Goal: Task Accomplishment & Management: Use online tool/utility

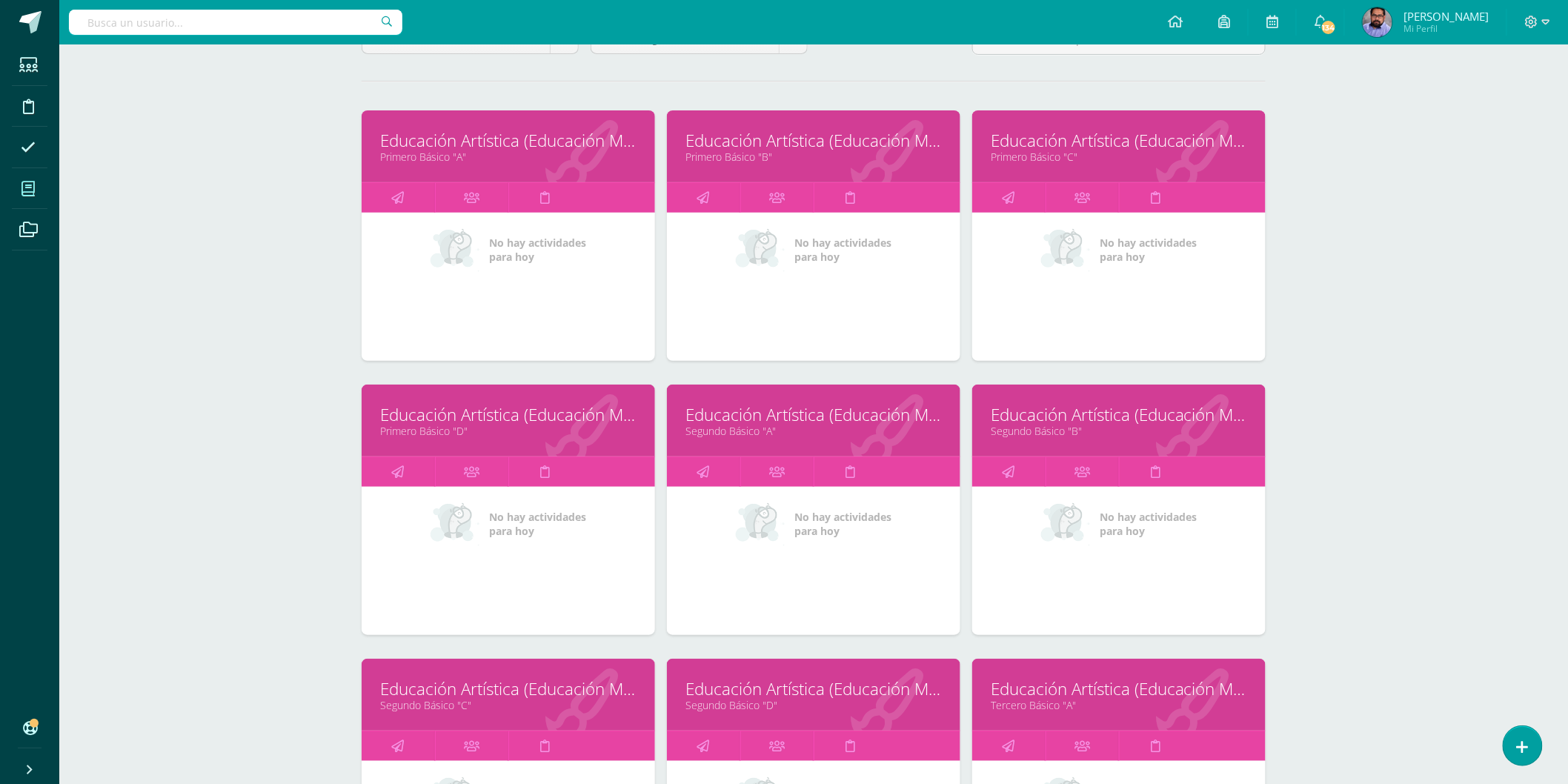
scroll to position [329, 0]
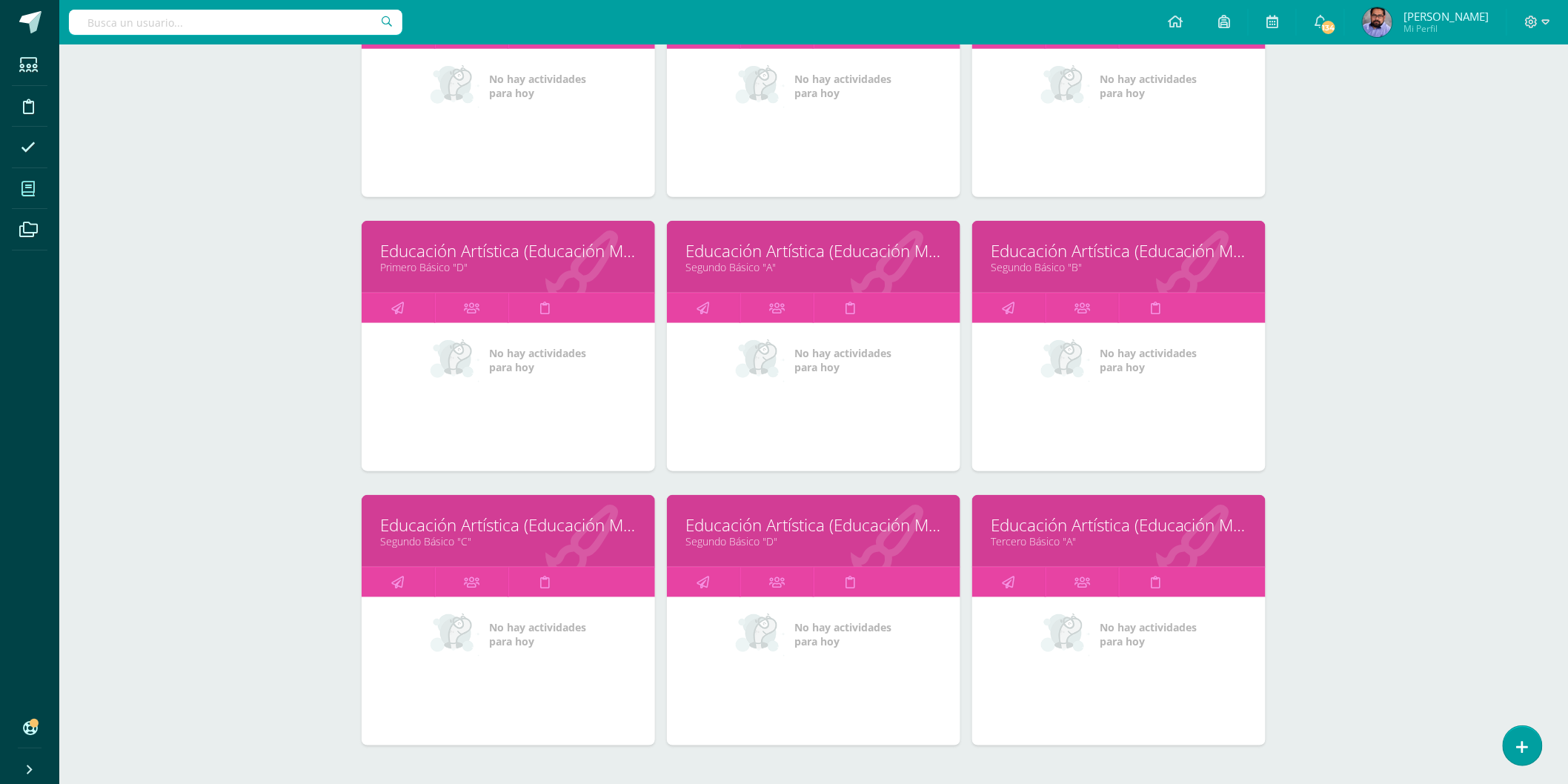
click at [467, 530] on link "Educación Artística (Educación Musical)" at bounding box center [508, 525] width 257 height 23
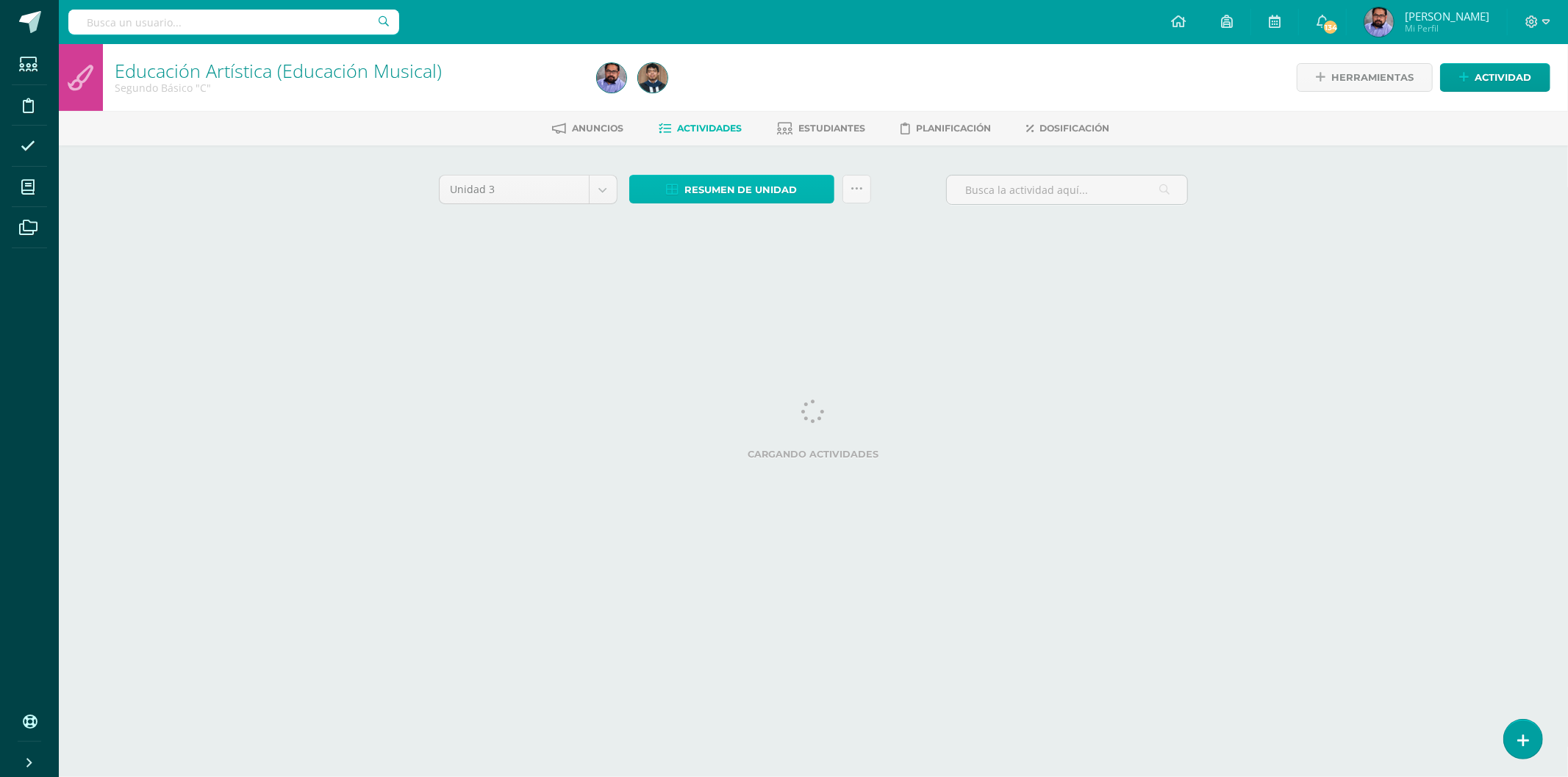
click at [721, 192] on span "Resumen de unidad" at bounding box center [741, 190] width 113 height 27
click at [733, 94] on div at bounding box center [835, 77] width 488 height 67
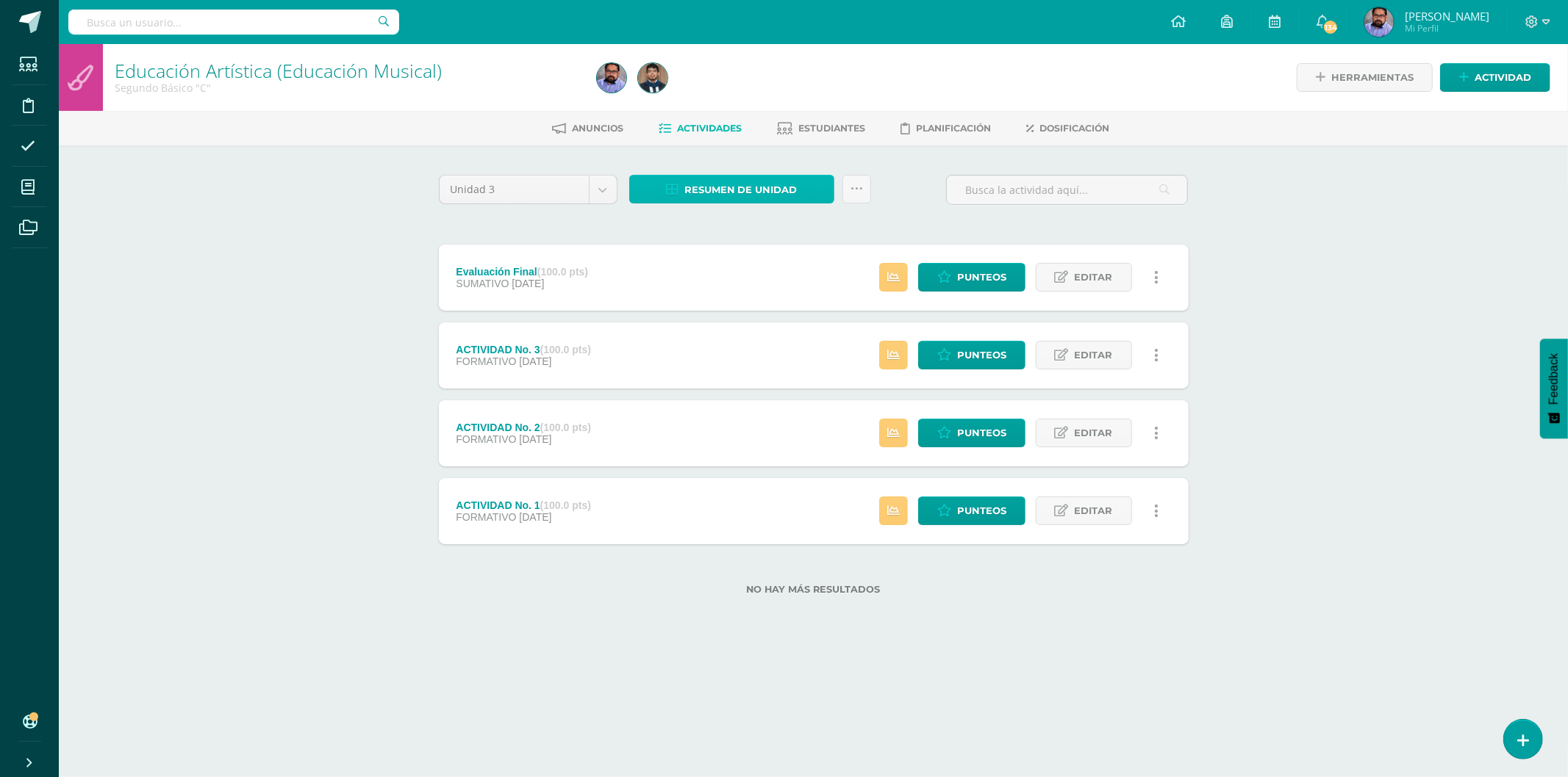
click at [754, 180] on span "Resumen de unidad" at bounding box center [741, 190] width 113 height 27
click at [765, 193] on span "Resumen de unidad" at bounding box center [741, 190] width 113 height 27
click at [770, 85] on link "Descargar como HTML" at bounding box center [733, 91] width 157 height 22
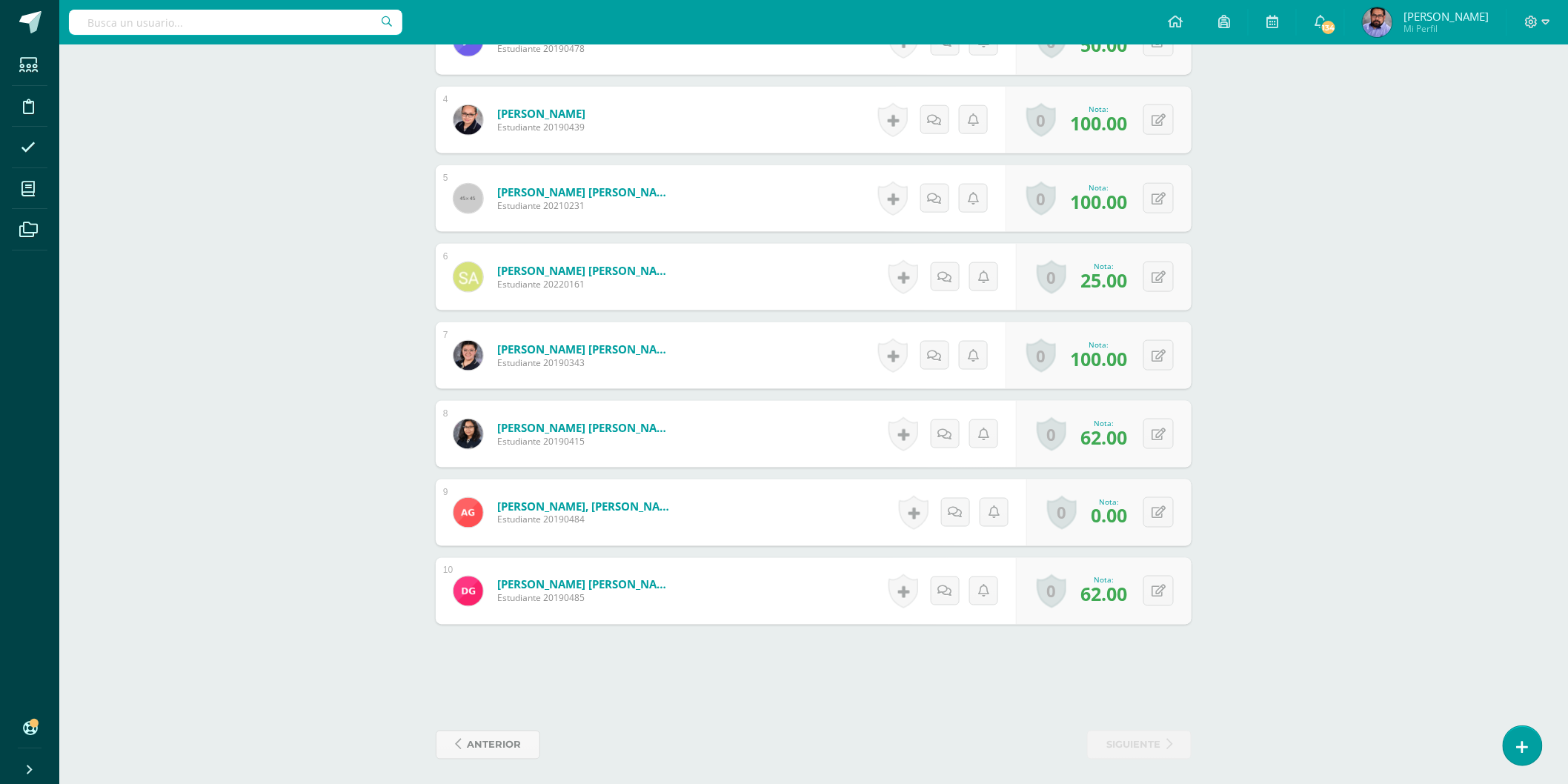
scroll to position [669, 0]
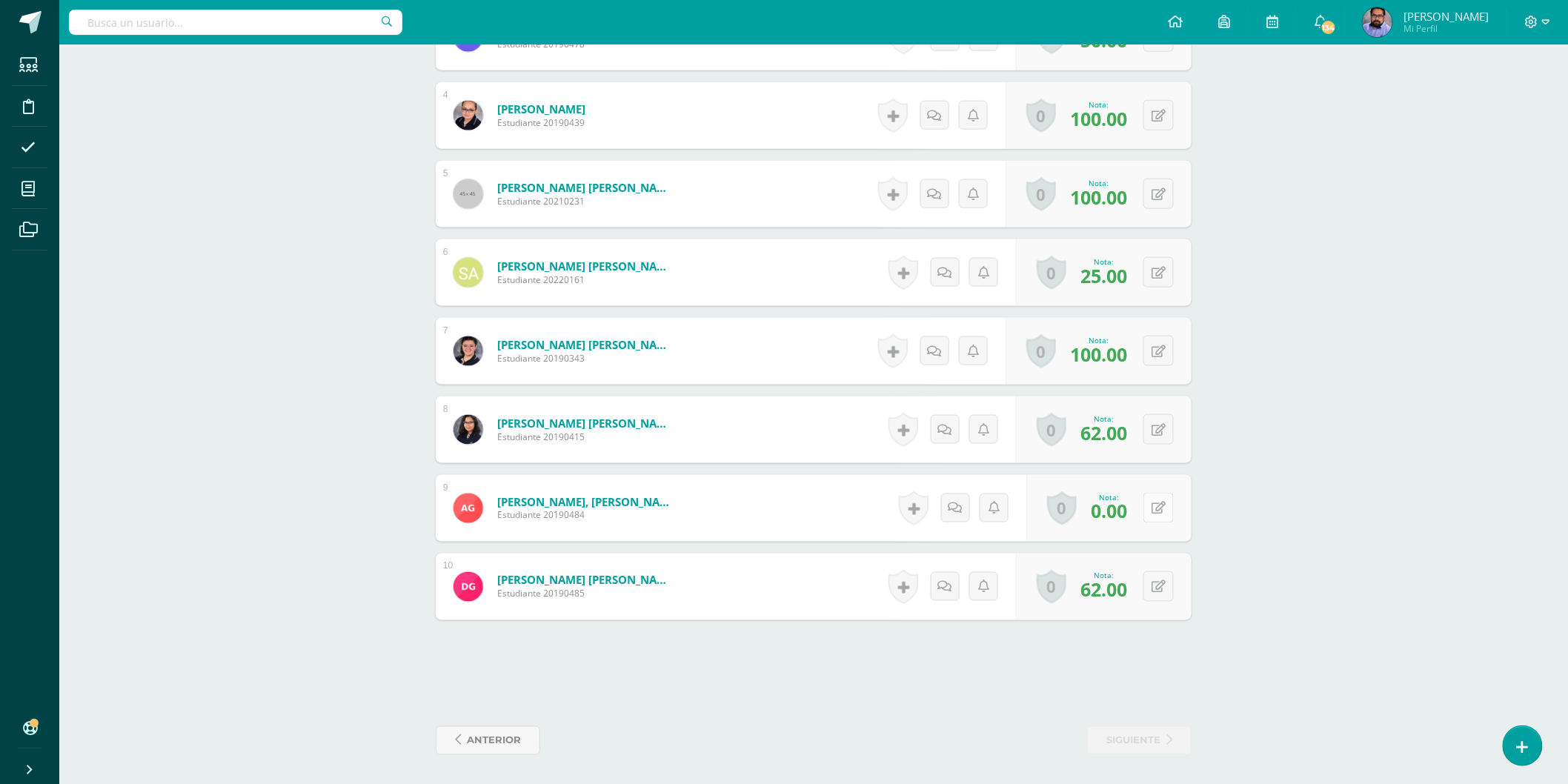
click at [1169, 511] on button at bounding box center [1158, 508] width 30 height 30
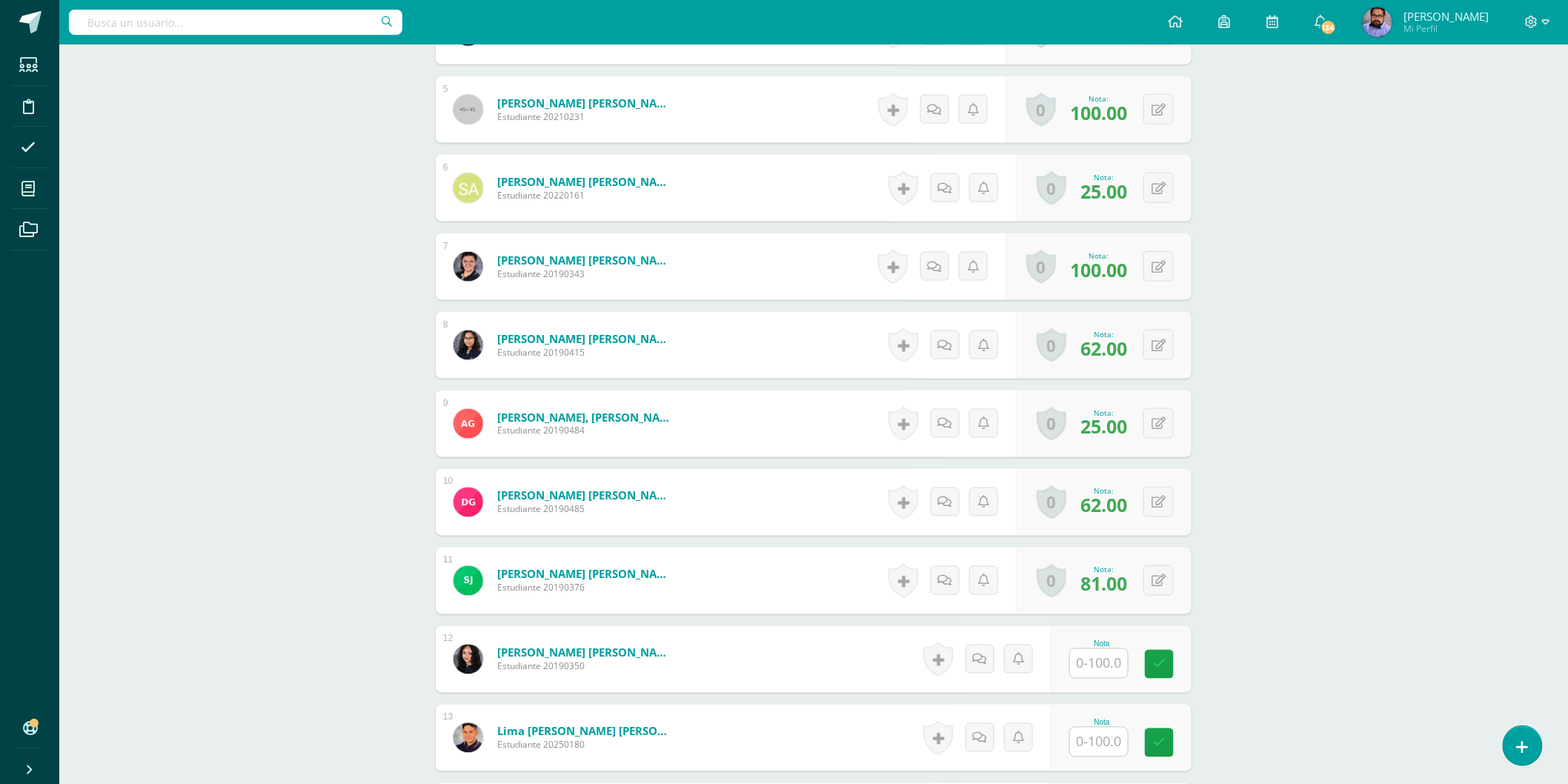
scroll to position [741, 0]
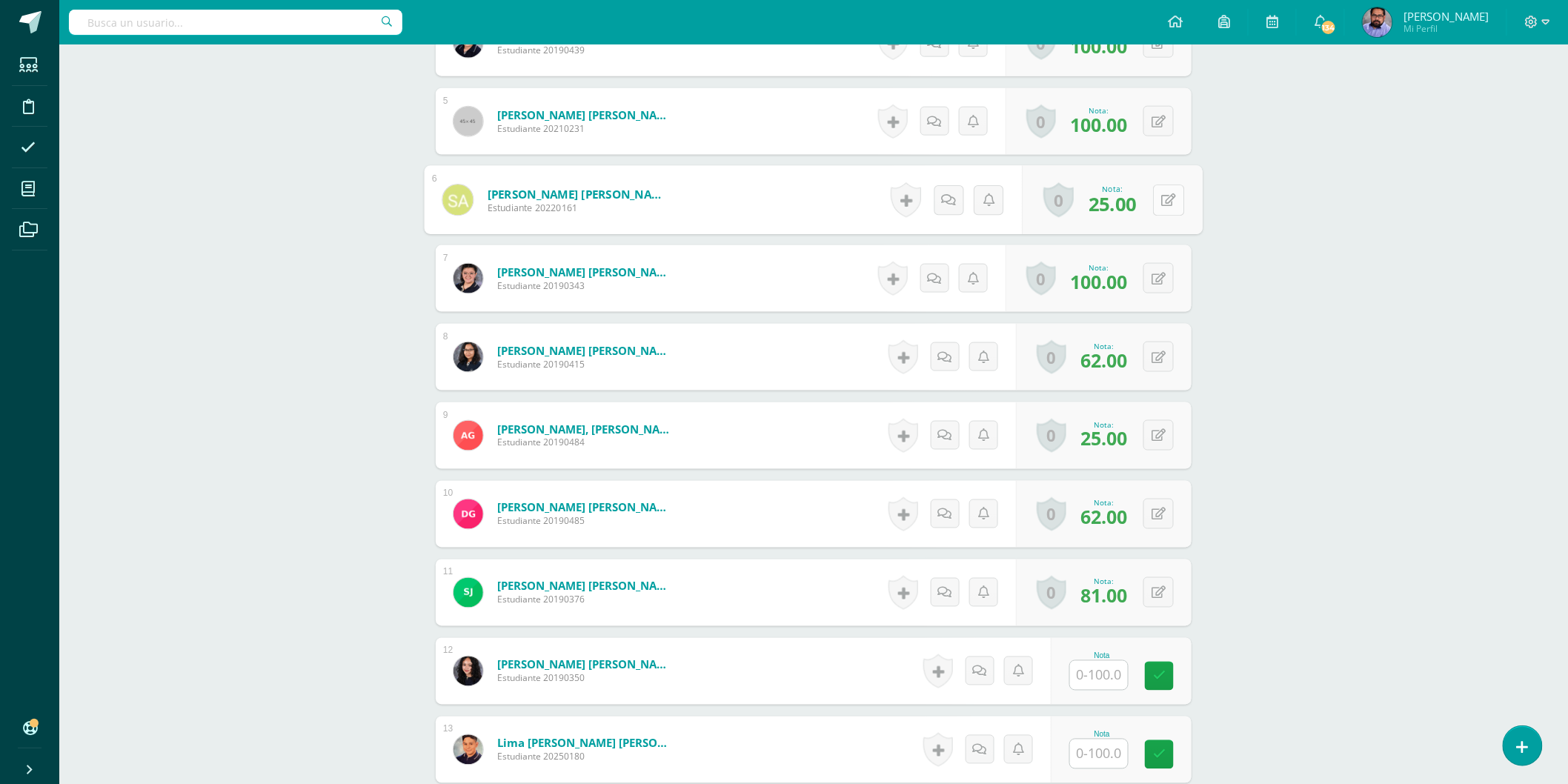
click at [1153, 192] on button at bounding box center [1168, 200] width 31 height 31
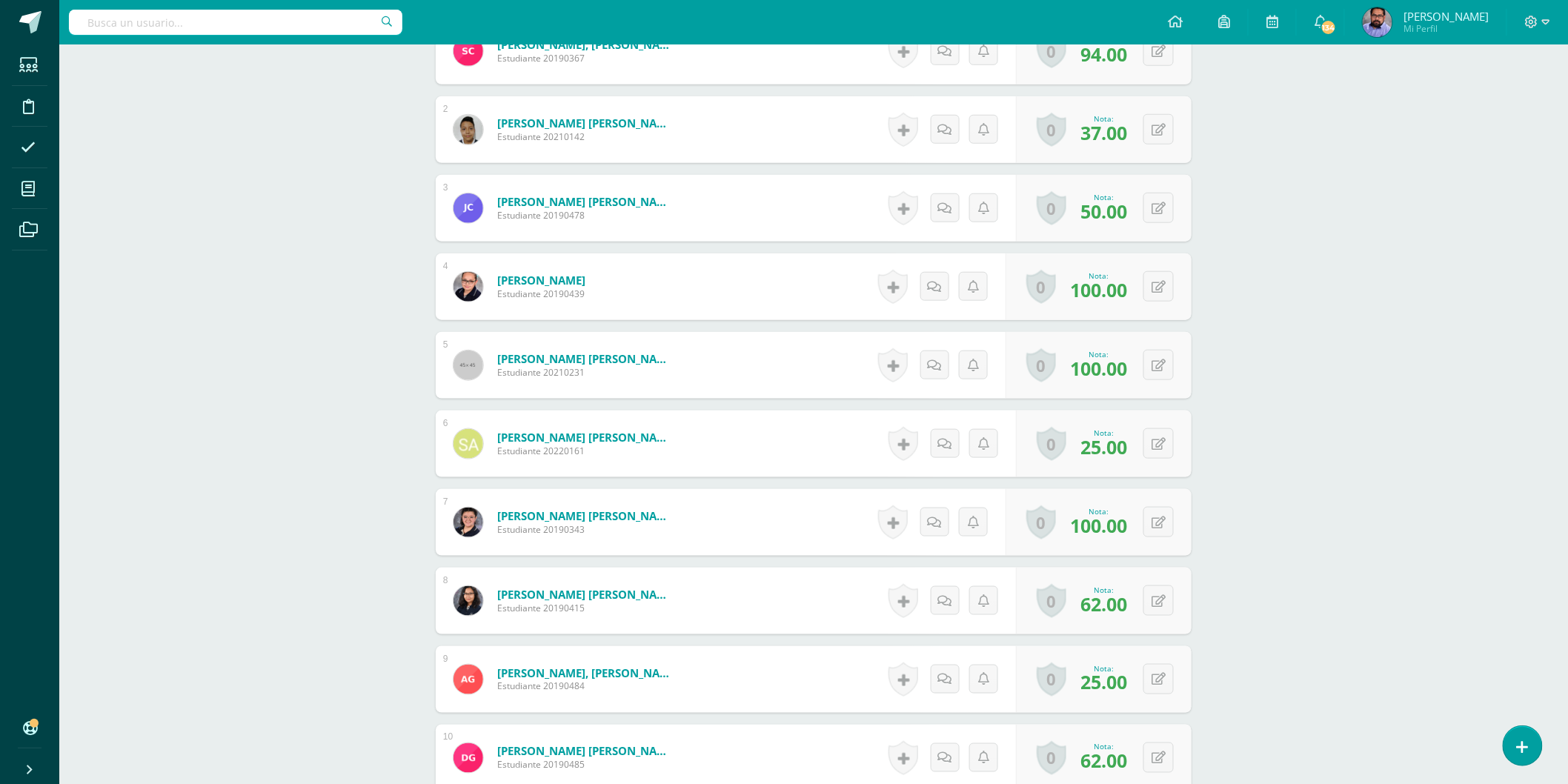
scroll to position [494, 0]
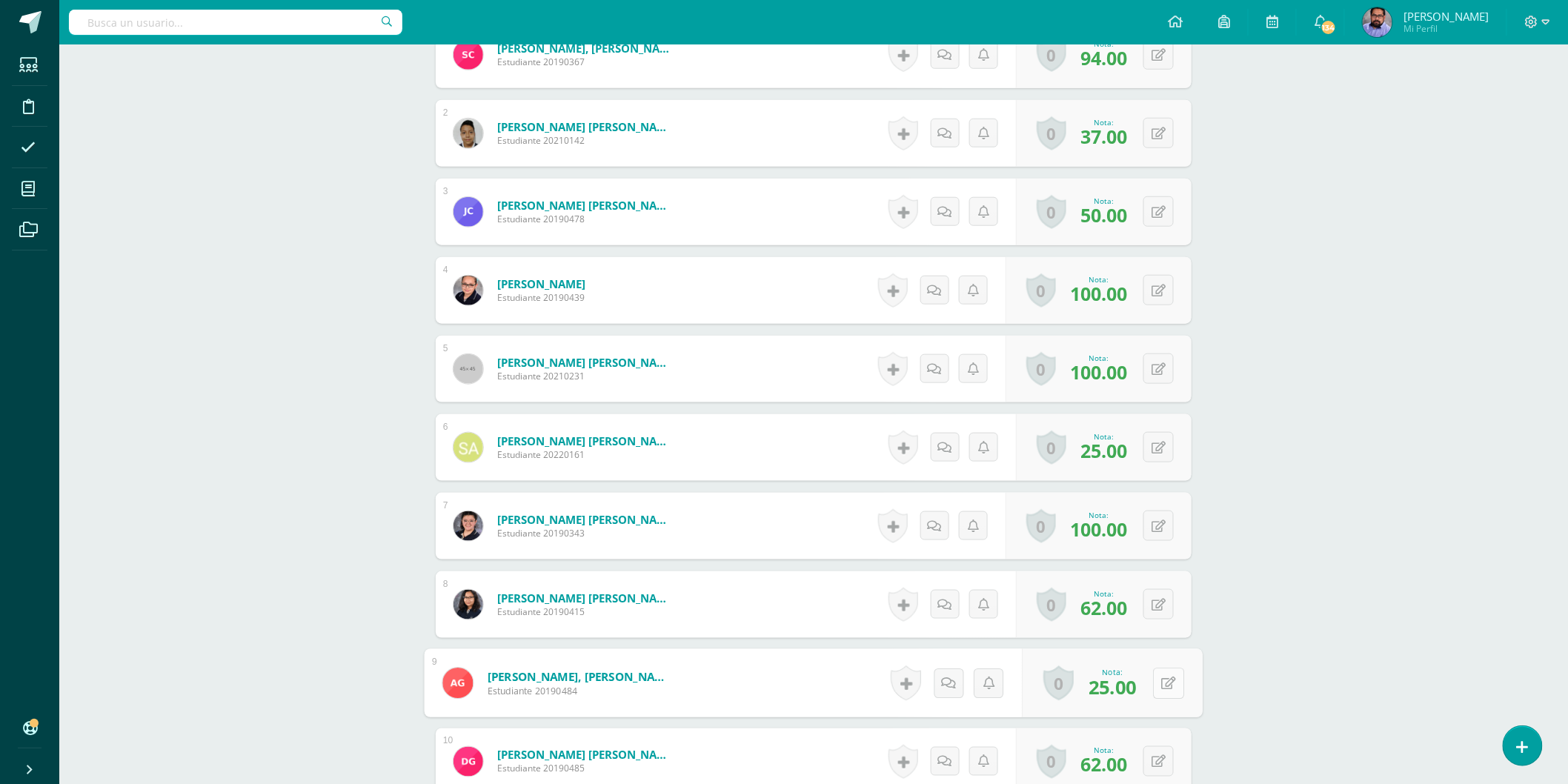
click at [1171, 683] on button at bounding box center [1168, 683] width 31 height 31
type input "50"
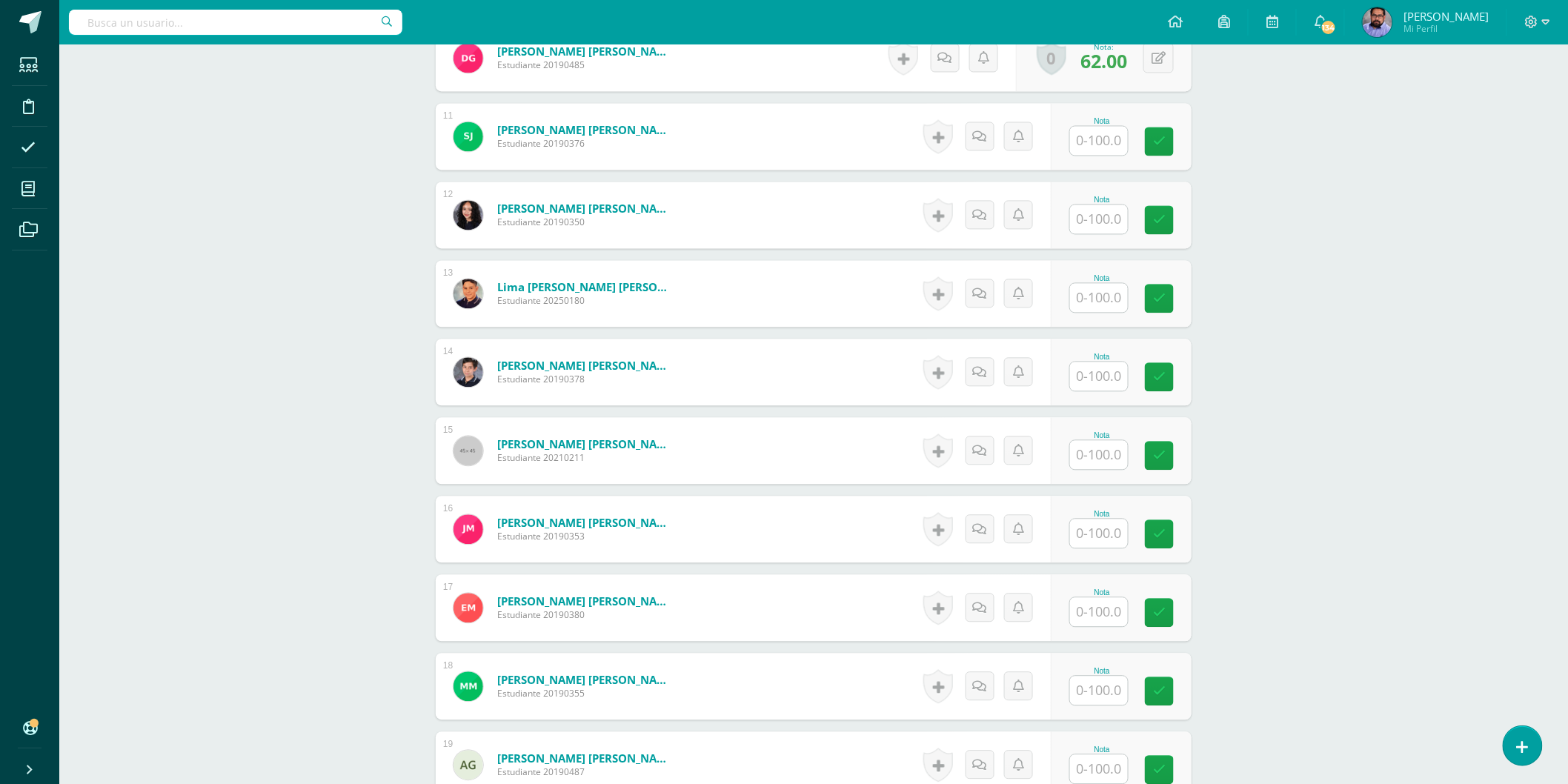
scroll to position [1072, 0]
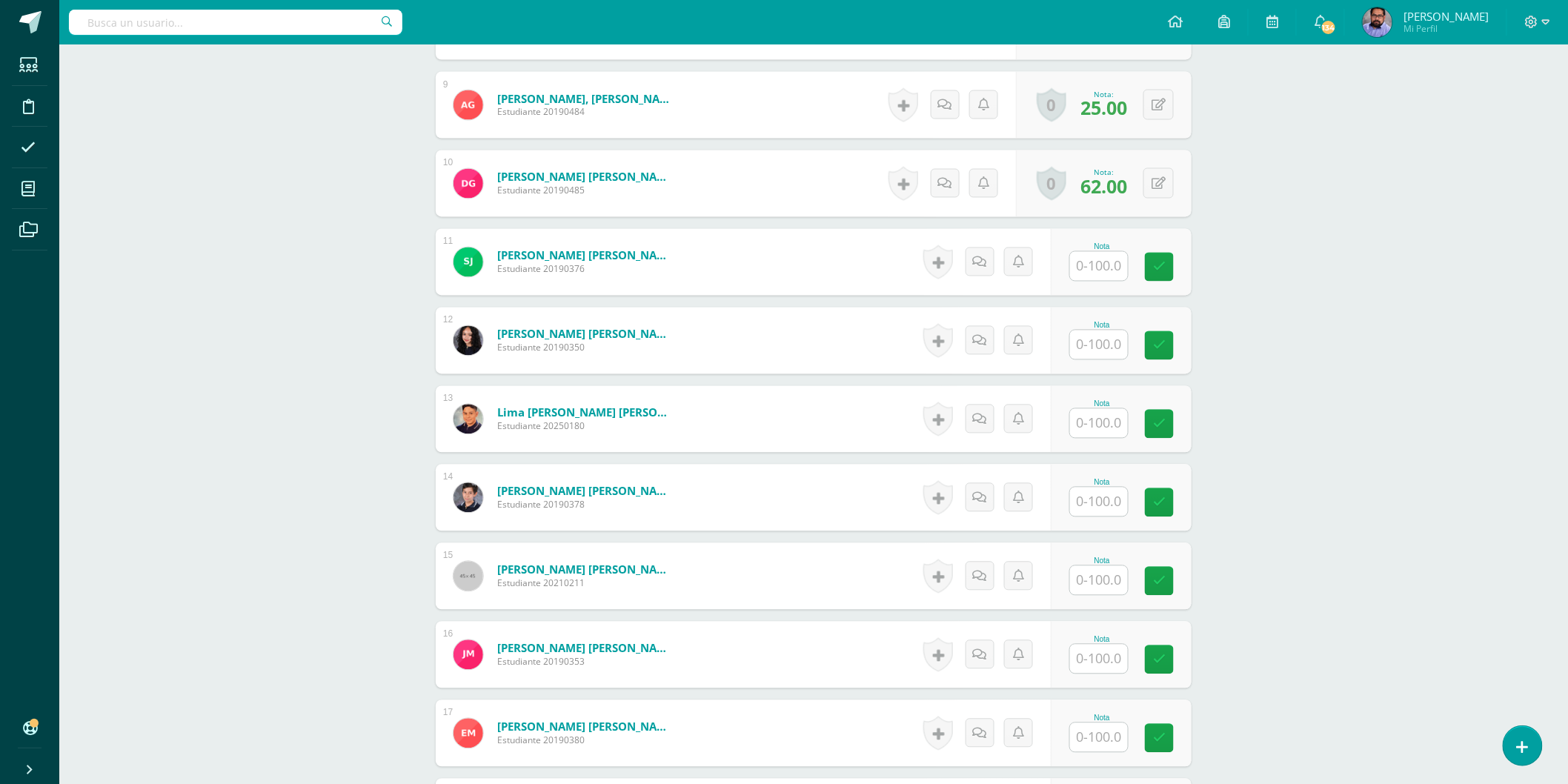
click at [1095, 263] on input "text" at bounding box center [1098, 266] width 58 height 29
type input "0"
click at [1285, 186] on div "Educación Artística (Educación Musical) Segundo Básico "C" Herramientas Detalle…" at bounding box center [814, 69] width 1509 height 2195
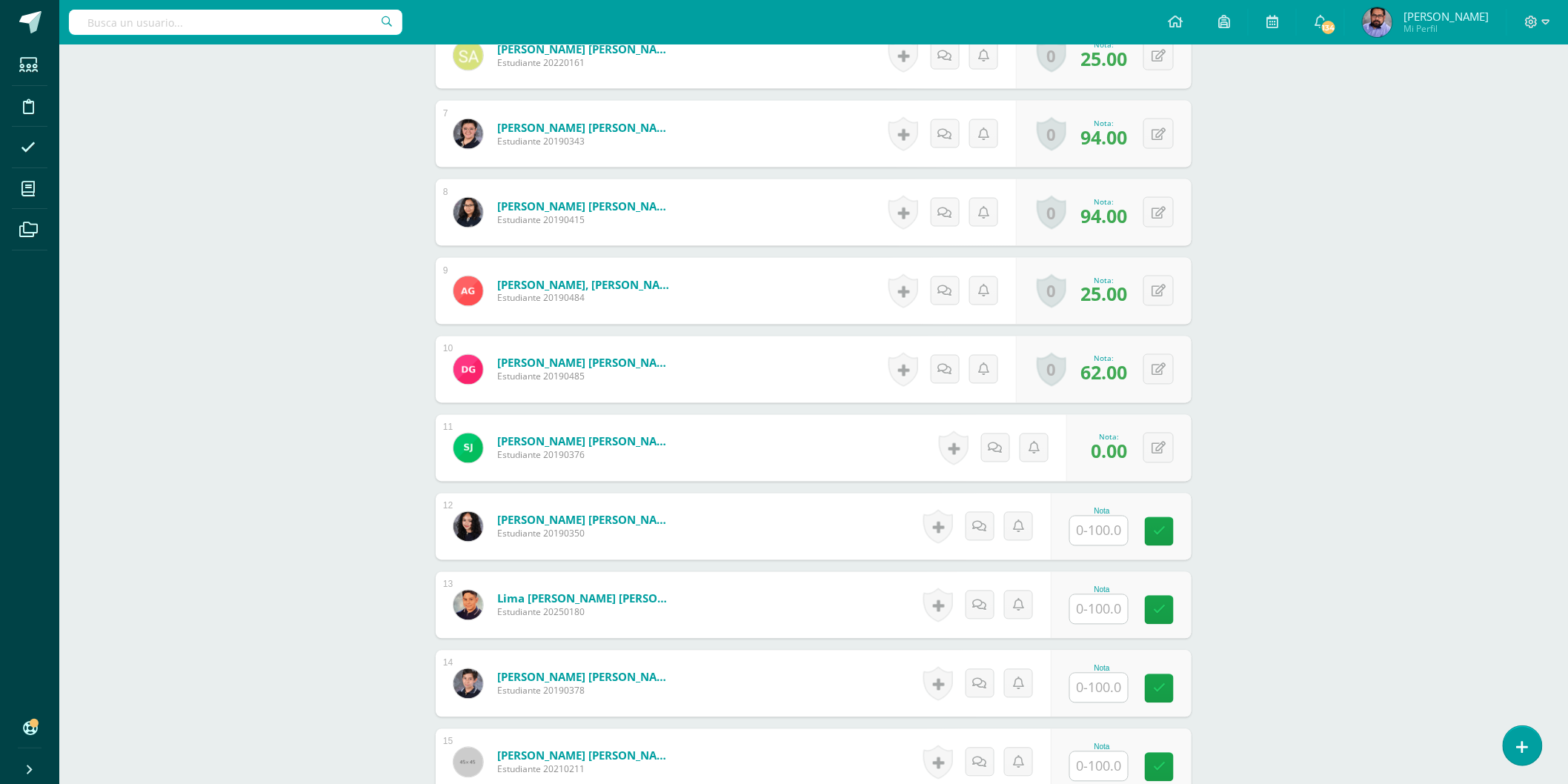
scroll to position [663, 0]
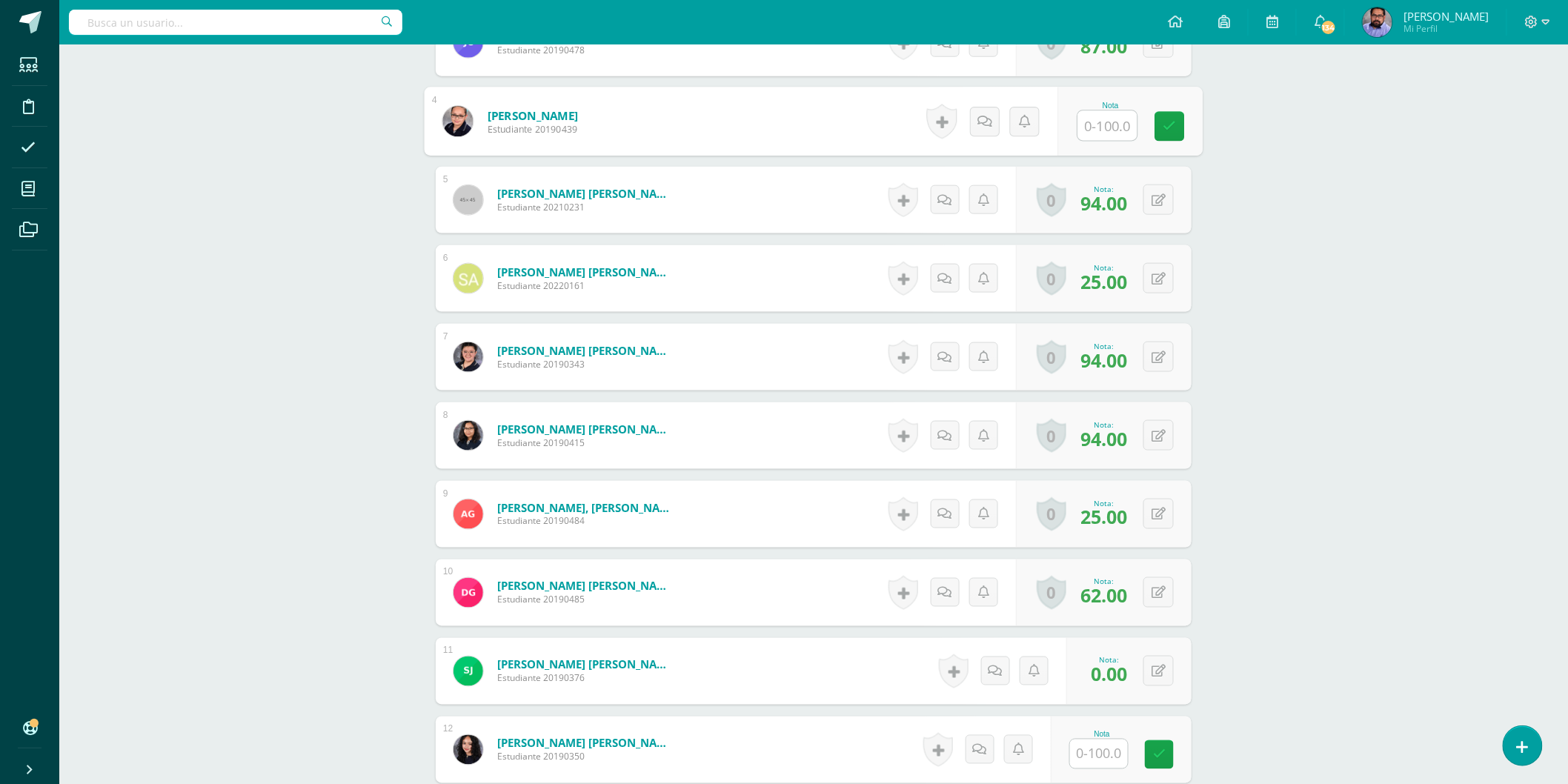
click at [1113, 127] on input "text" at bounding box center [1107, 126] width 59 height 29
type input "81"
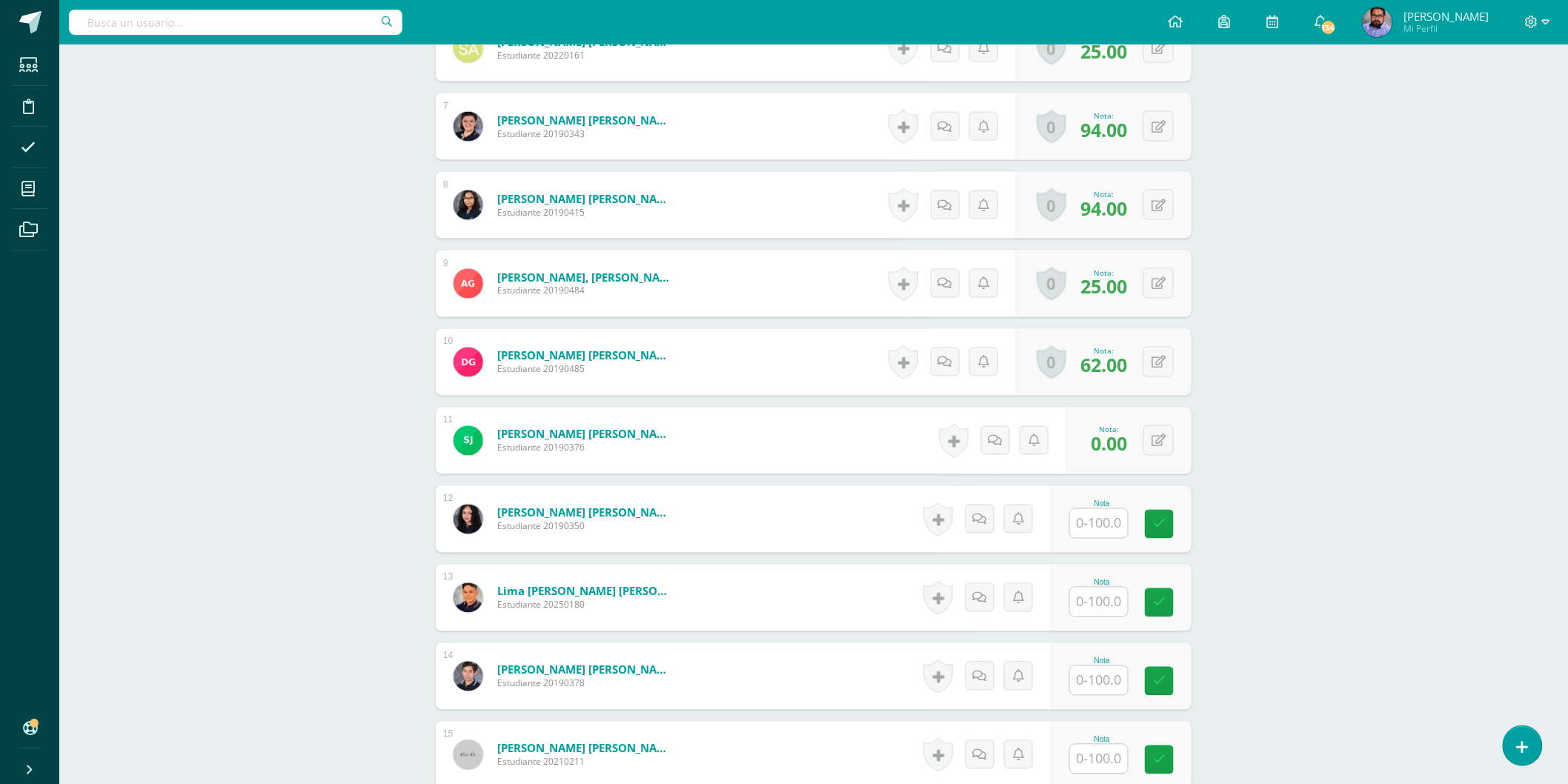
scroll to position [910, 0]
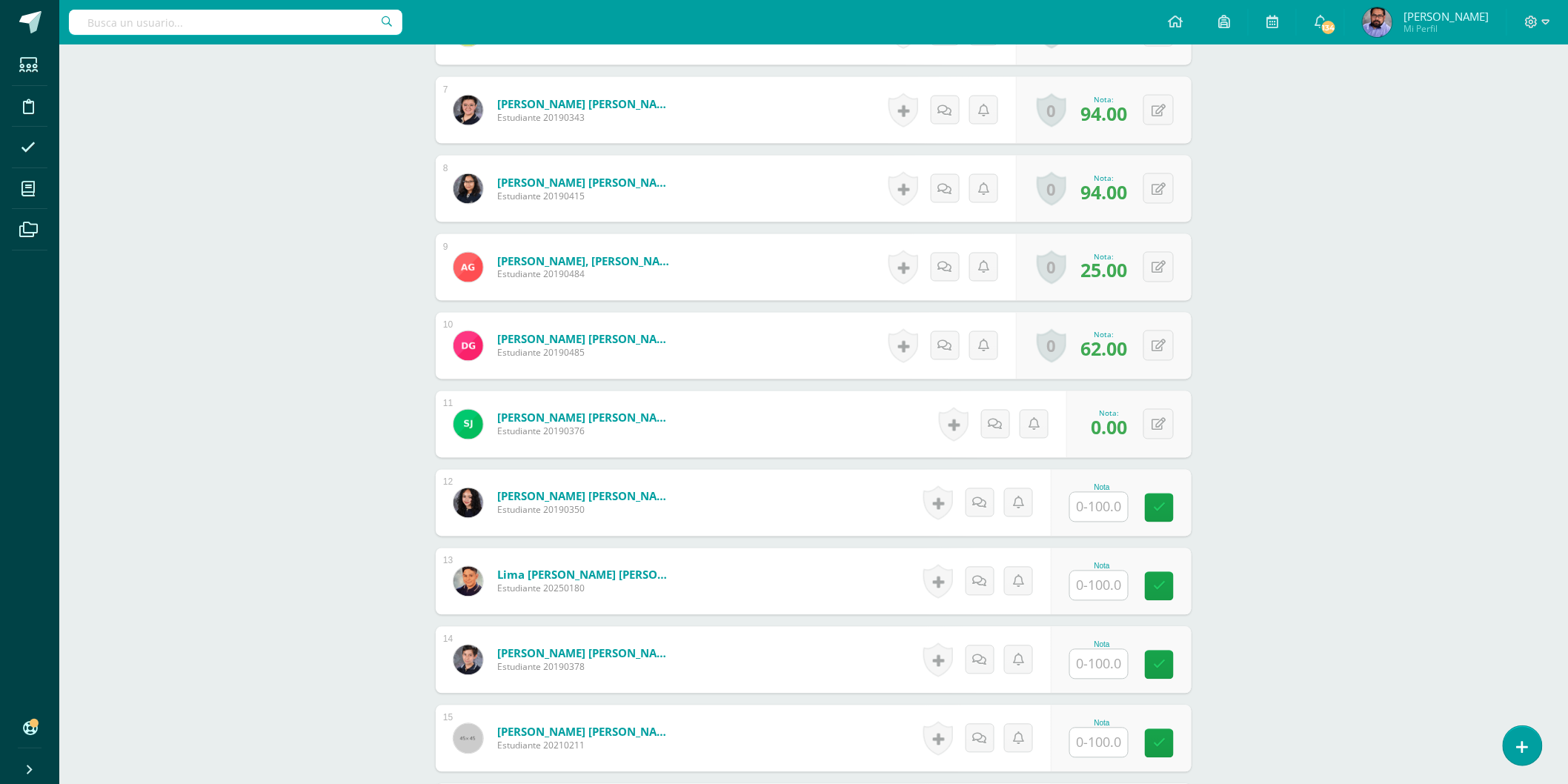
click at [1174, 419] on div "0 Logros Logros obtenidos Aún no hay logros agregados Nota: 0.00" at bounding box center [1129, 425] width 125 height 67
click at [1169, 426] on button at bounding box center [1168, 424] width 31 height 31
type input "69"
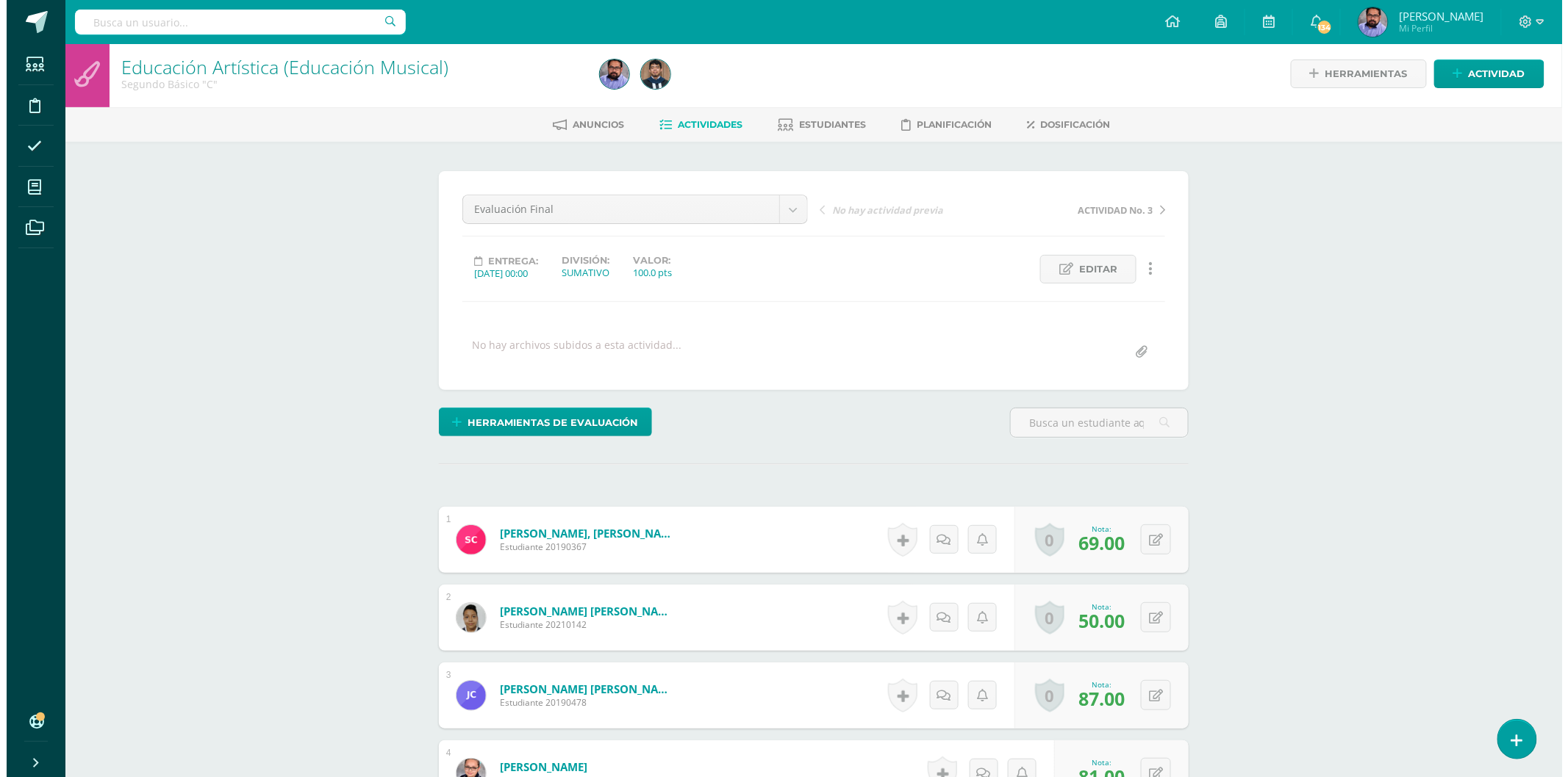
scroll to position [0, 0]
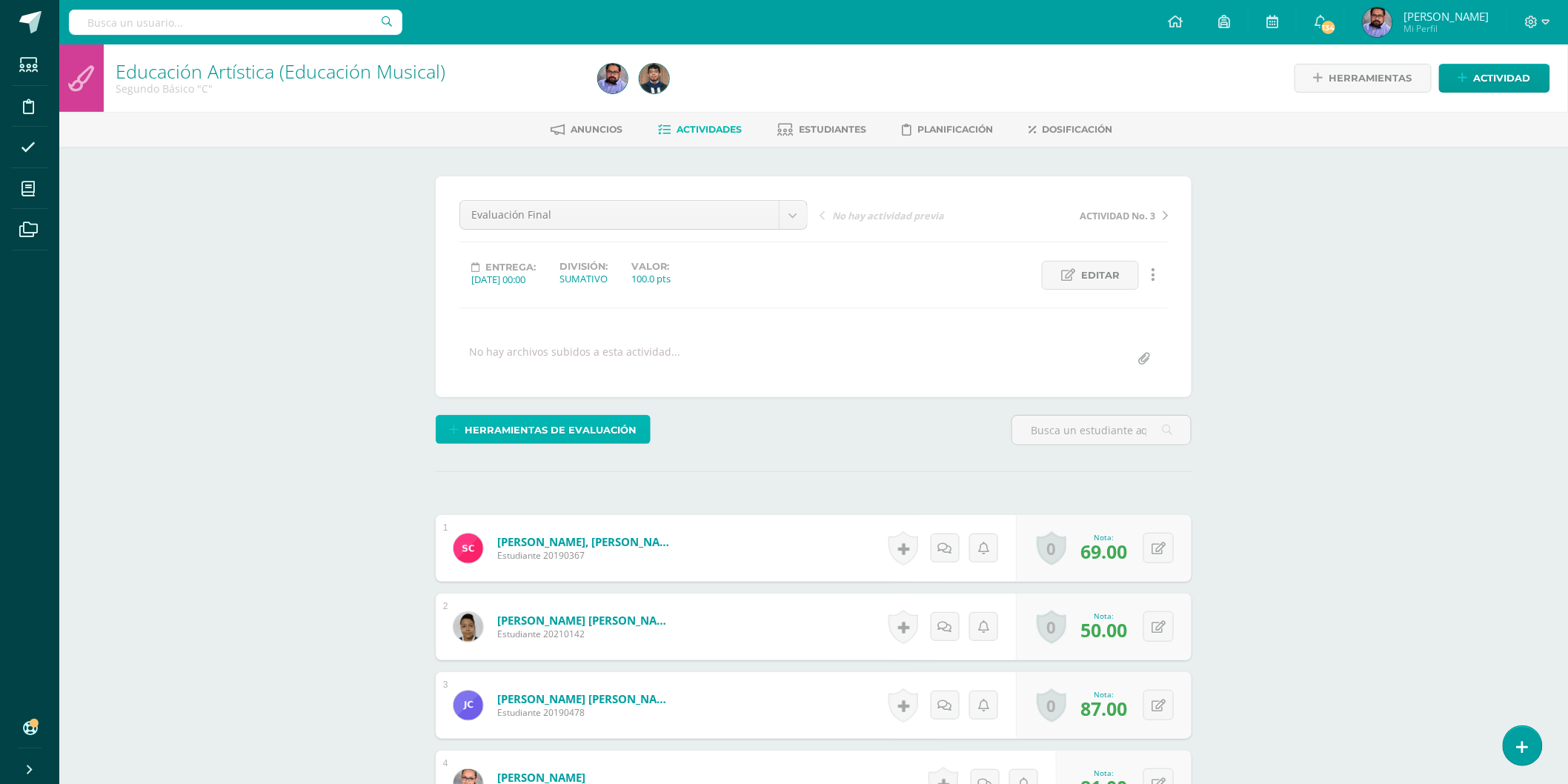
click at [562, 430] on span "Herramientas de evaluación" at bounding box center [551, 430] width 172 height 28
click at [574, 383] on link "Sustitución de nota" at bounding box center [582, 377] width 147 height 23
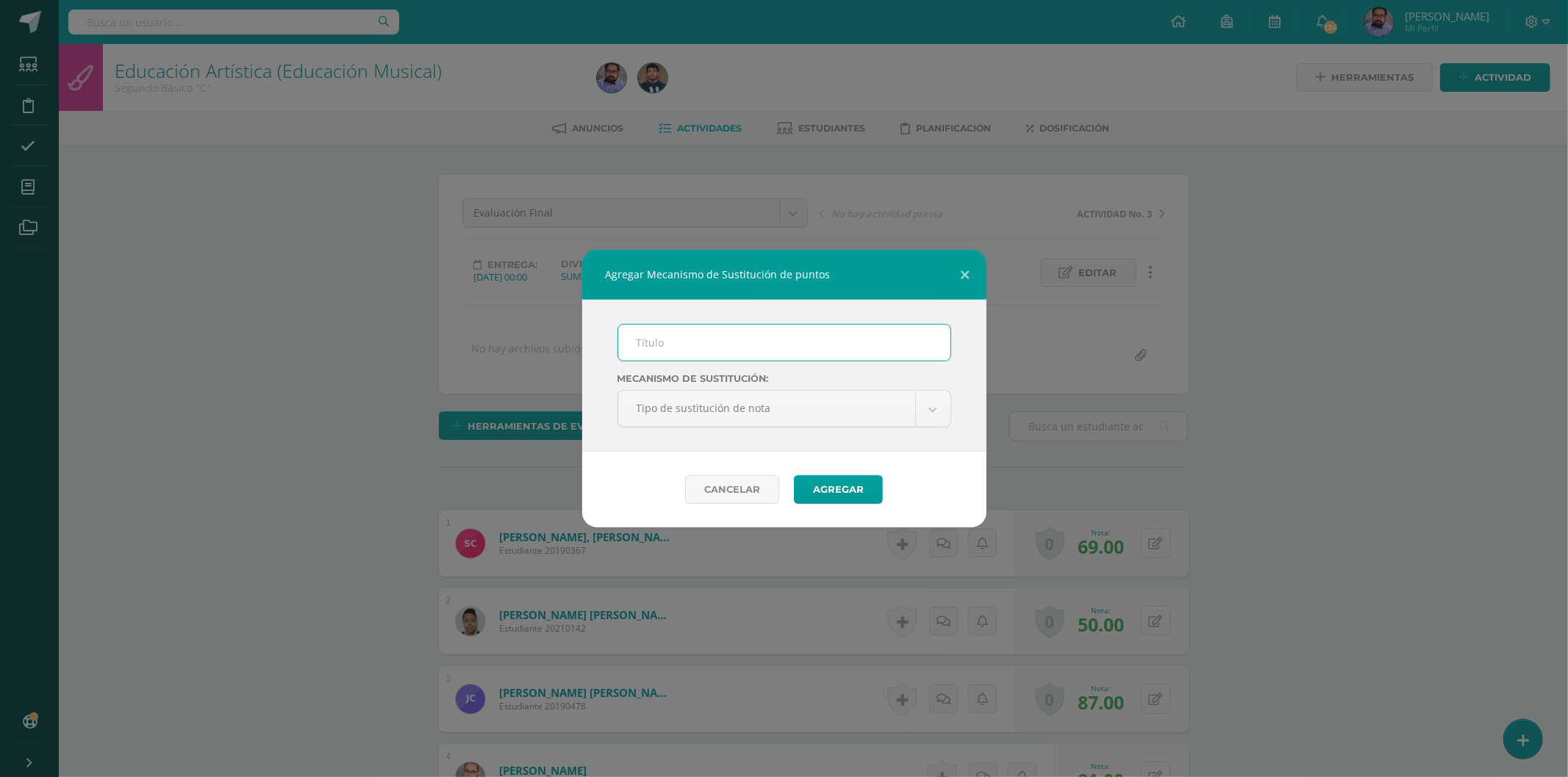
click at [714, 333] on input "text" at bounding box center [784, 342] width 332 height 36
type input "PMA"
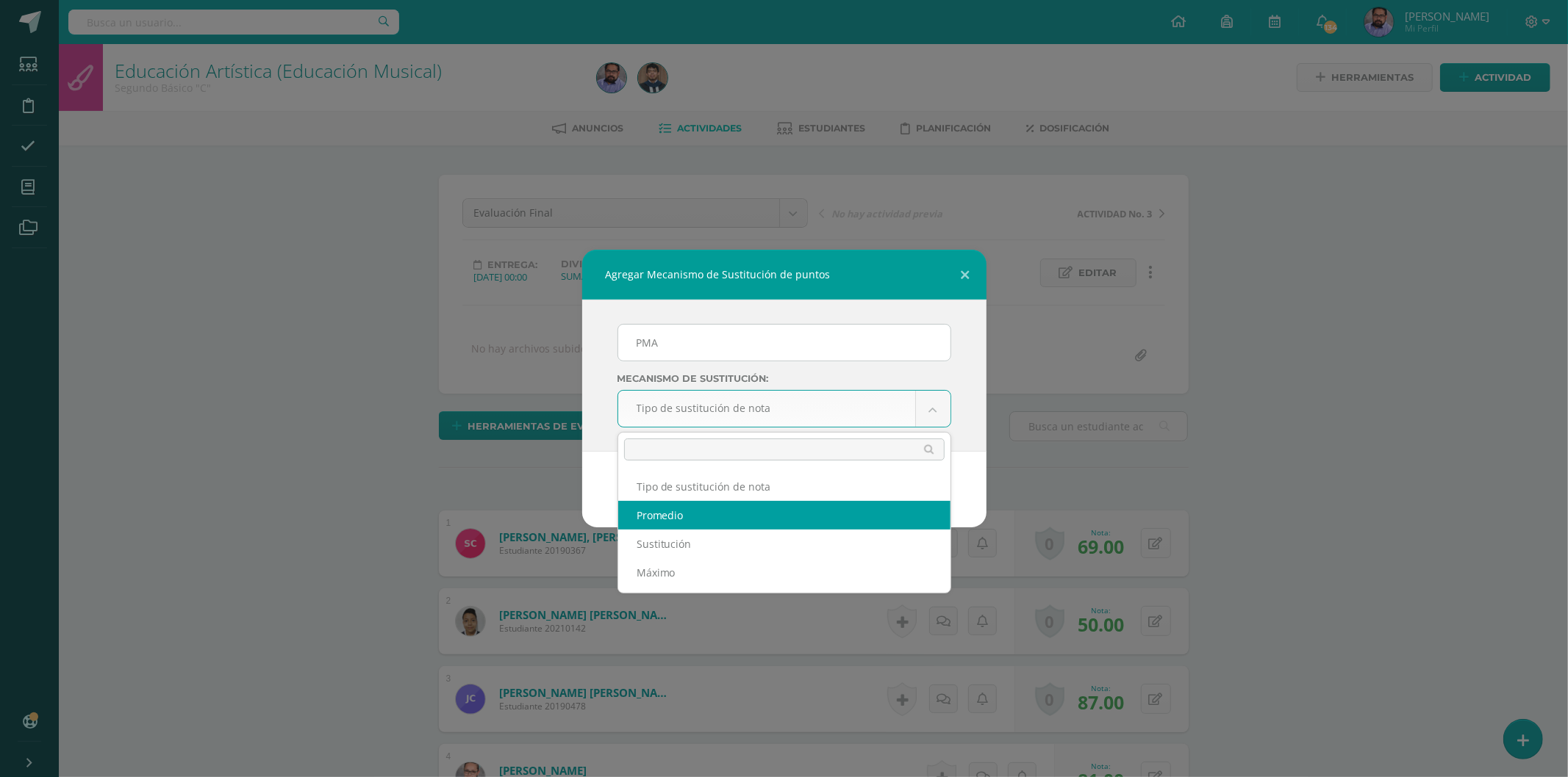
select select "average"
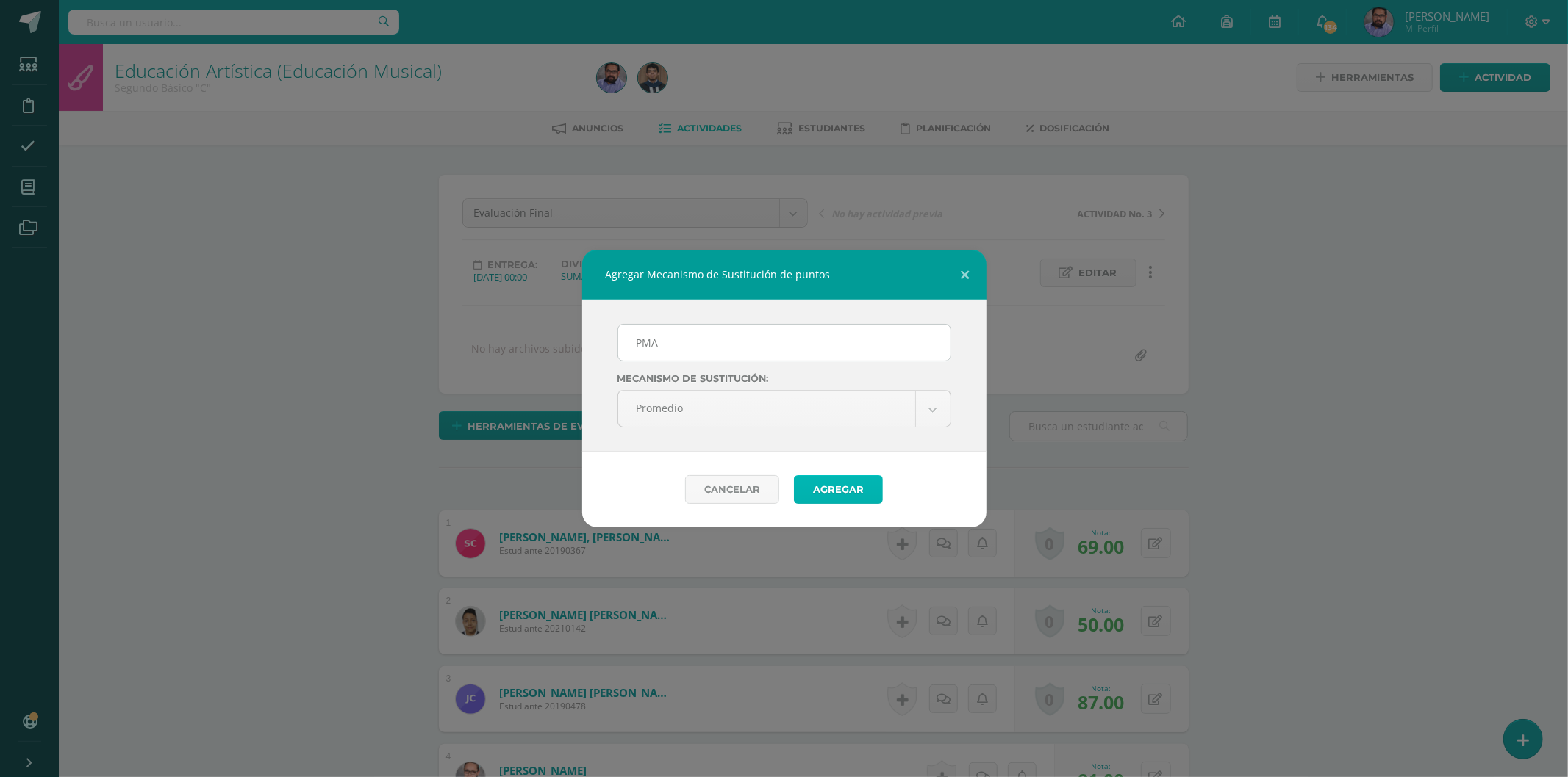
click at [835, 485] on button "Agregar" at bounding box center [838, 489] width 89 height 29
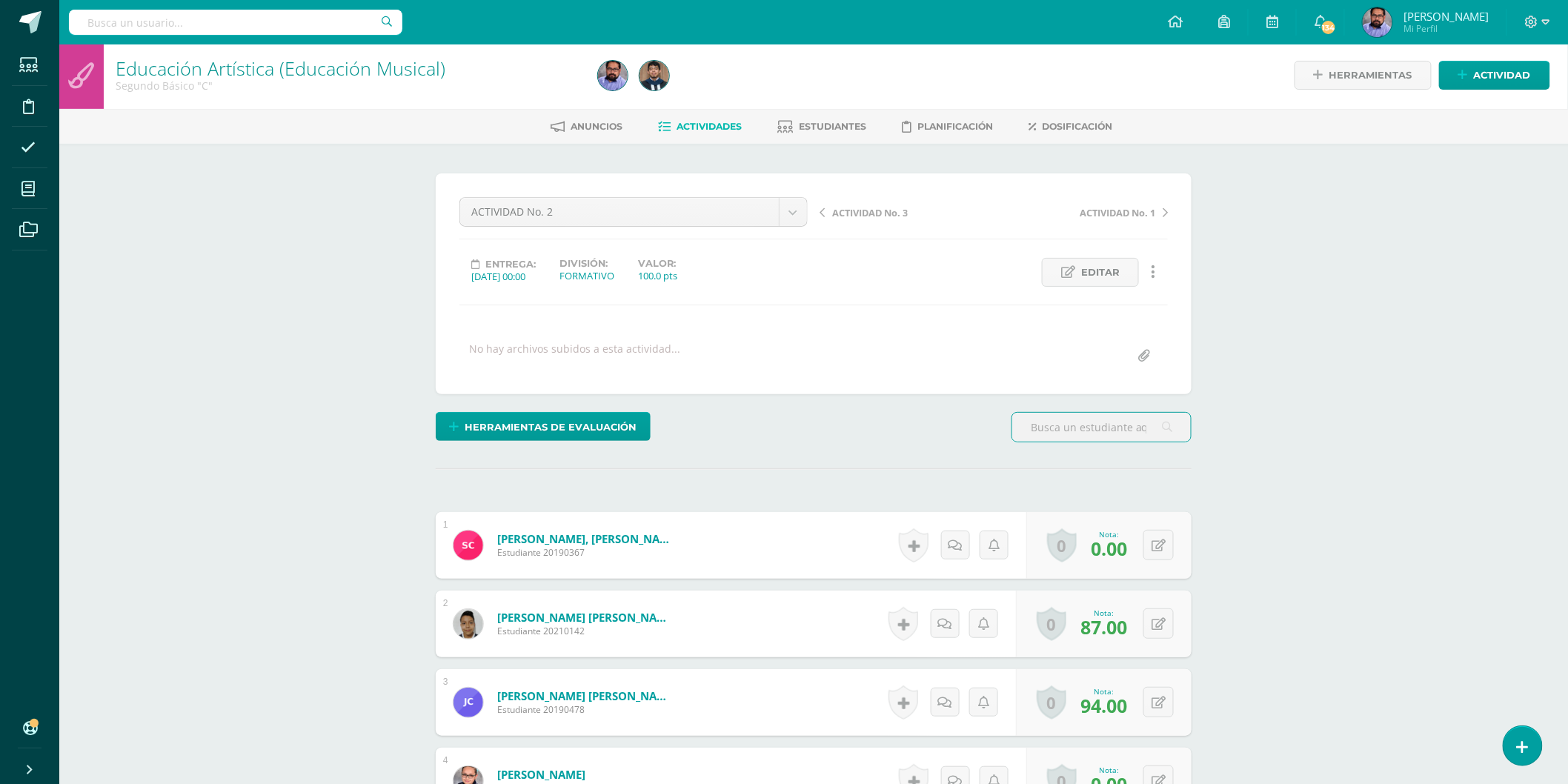
scroll to position [3, 0]
click at [1150, 542] on div "0 [GEOGRAPHIC_DATA] Logros obtenidos Aún no hay logros agregados Nota: 0.00" at bounding box center [1117, 545] width 170 height 69
click at [1162, 545] on icon at bounding box center [1169, 544] width 15 height 13
type input "50"
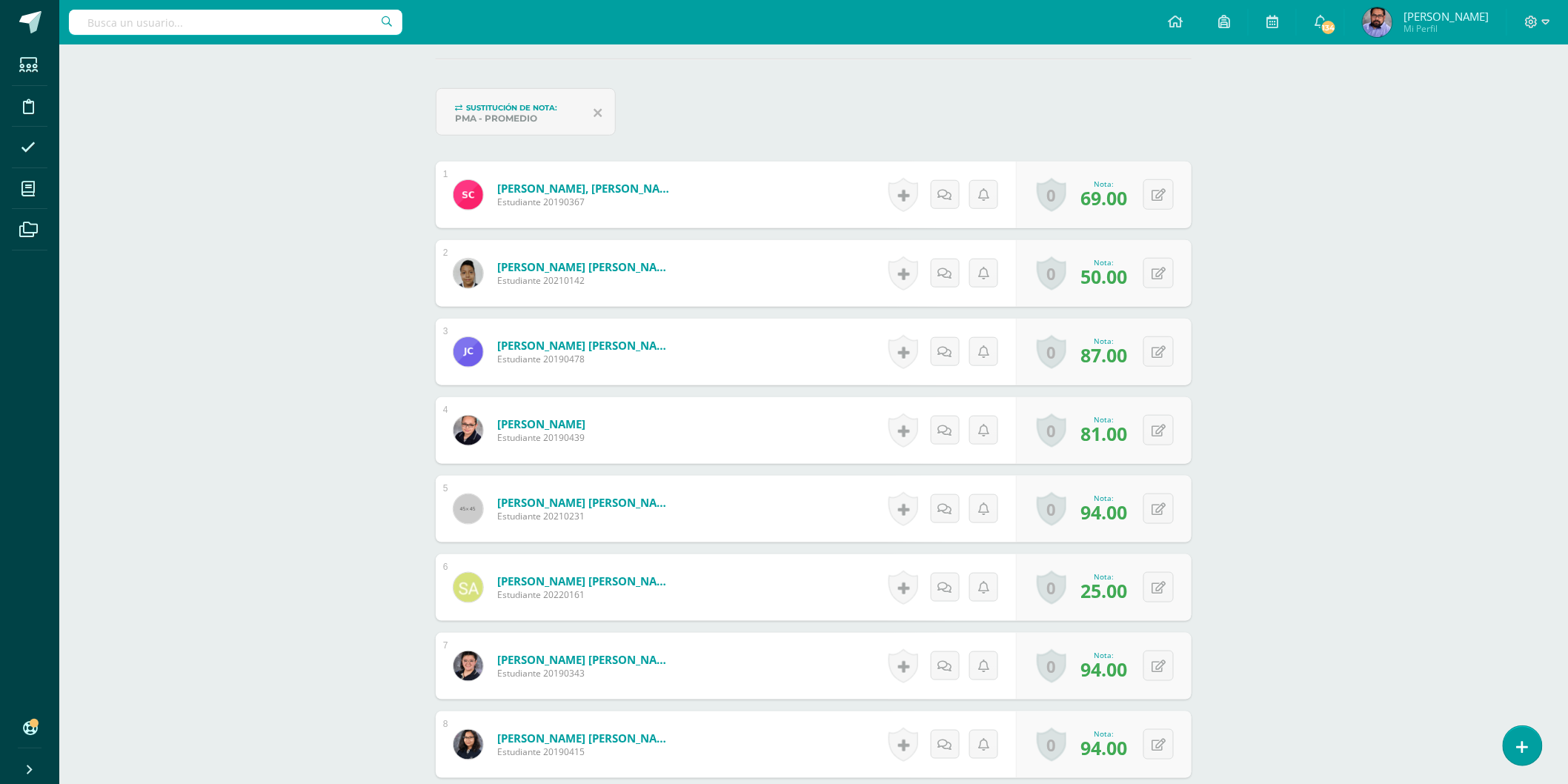
scroll to position [413, 0]
click at [1174, 274] on div "0 [GEOGRAPHIC_DATA] Logros obtenidos Aún no hay logros agregados Nota: 50.00" at bounding box center [1104, 273] width 176 height 67
click at [1153, 271] on button at bounding box center [1168, 272] width 31 height 31
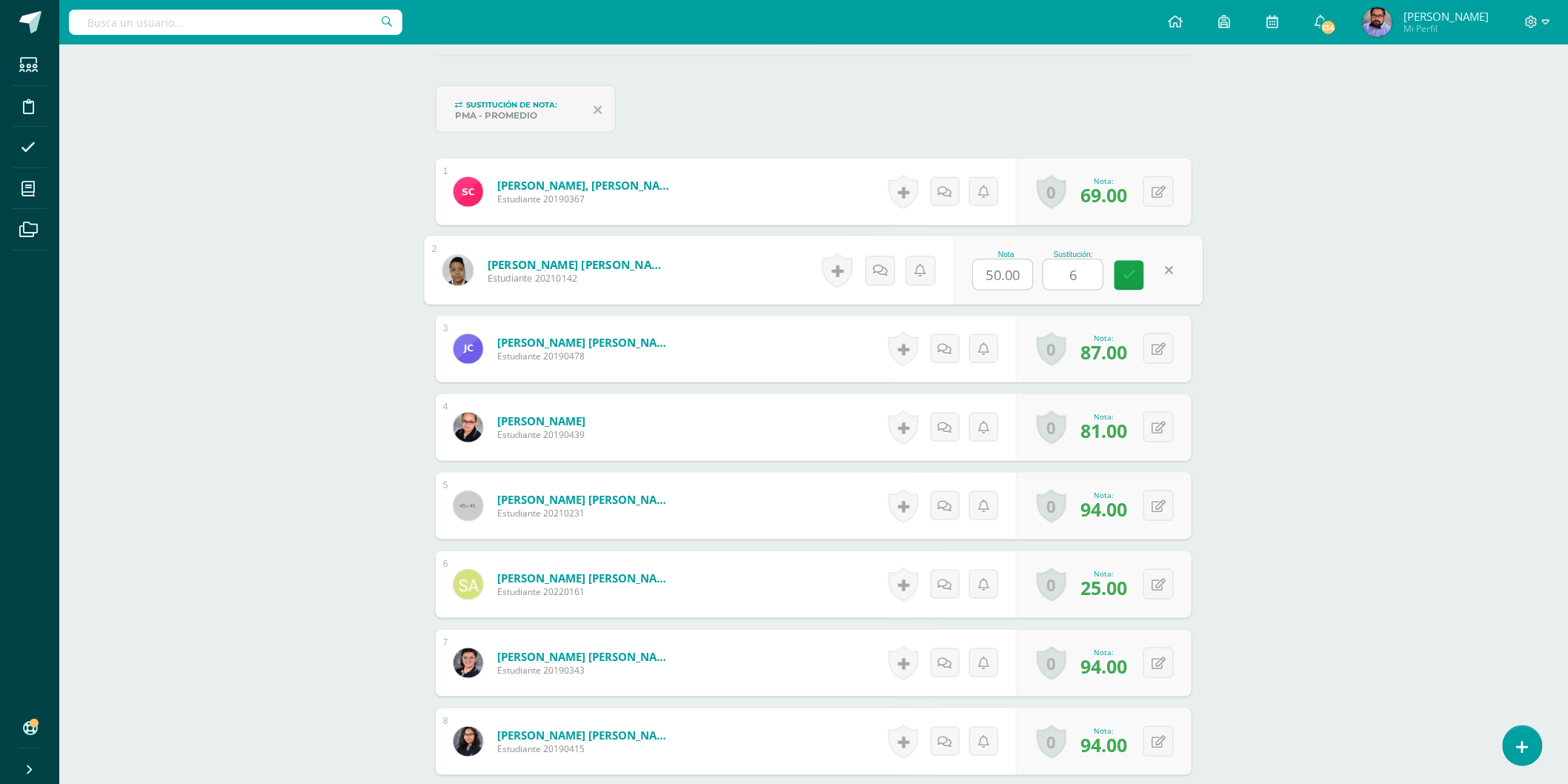
type input "69"
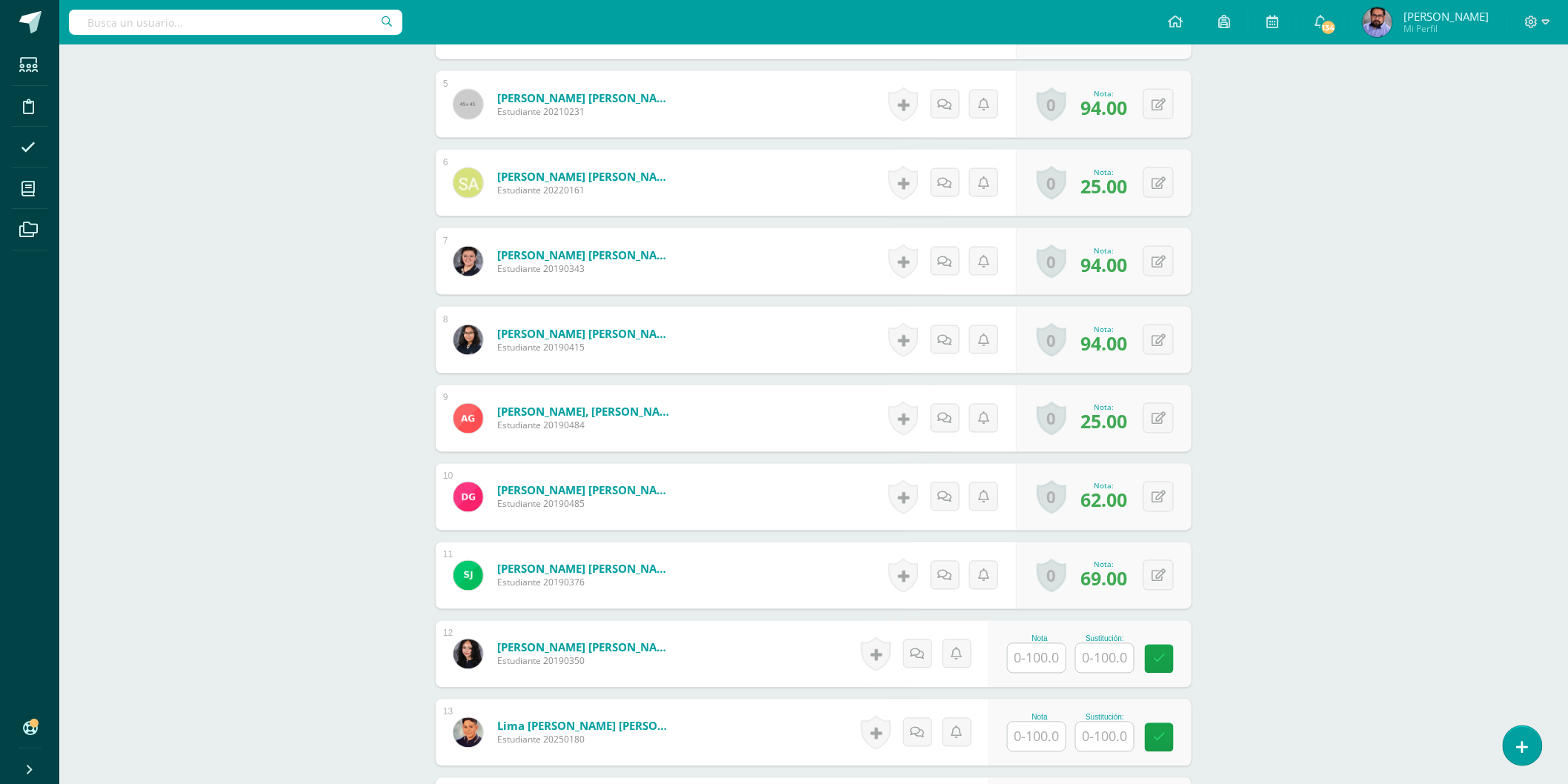
scroll to position [828, 0]
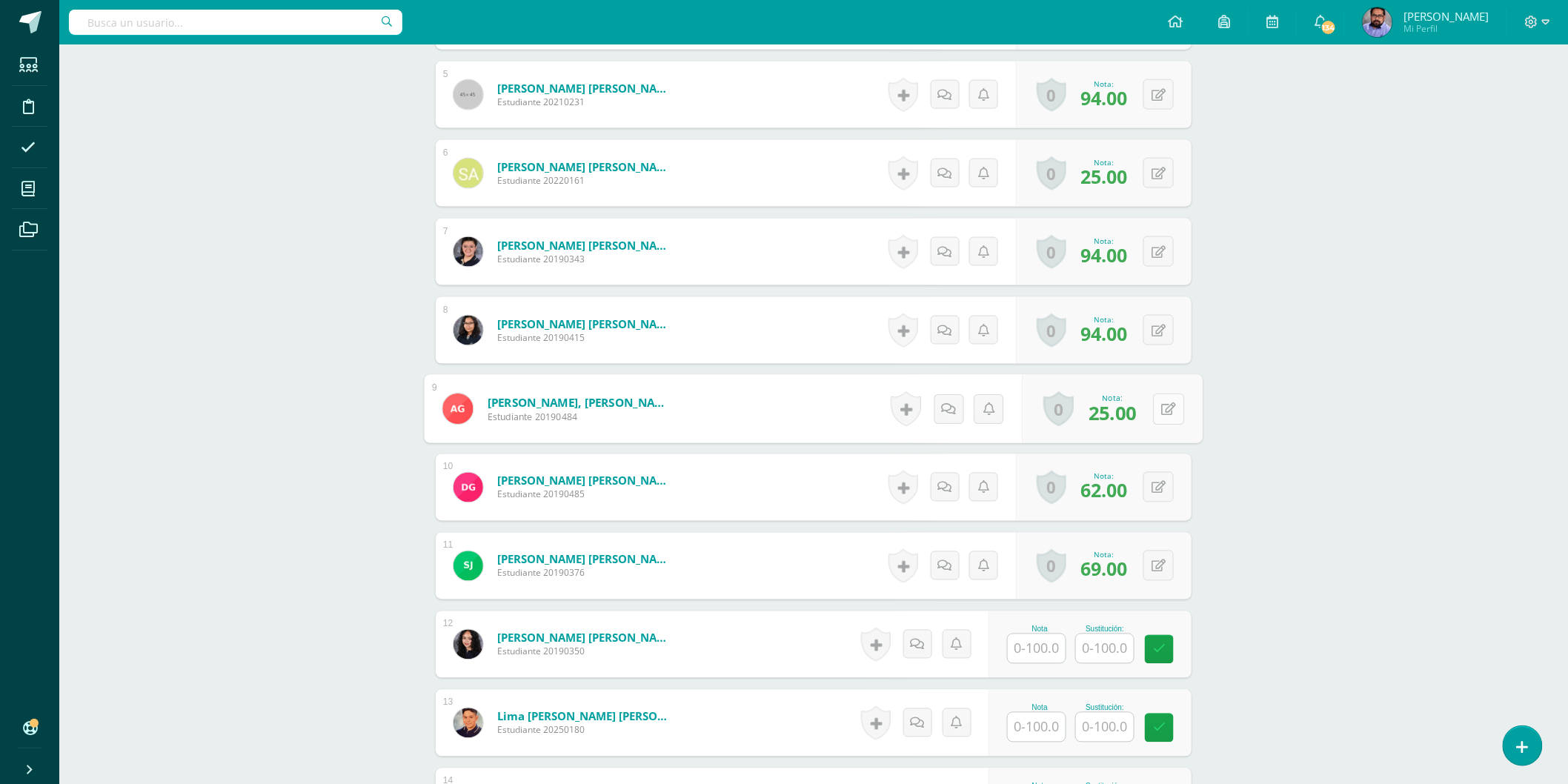
click at [1162, 412] on icon at bounding box center [1169, 408] width 15 height 13
type input "62"
